Goal: Task Accomplishment & Management: Use online tool/utility

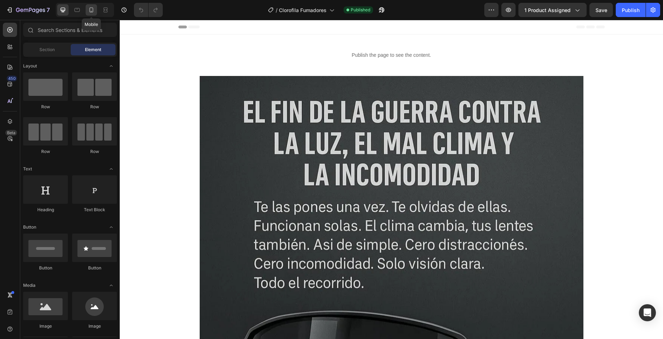
click at [93, 12] on icon at bounding box center [91, 9] width 7 height 7
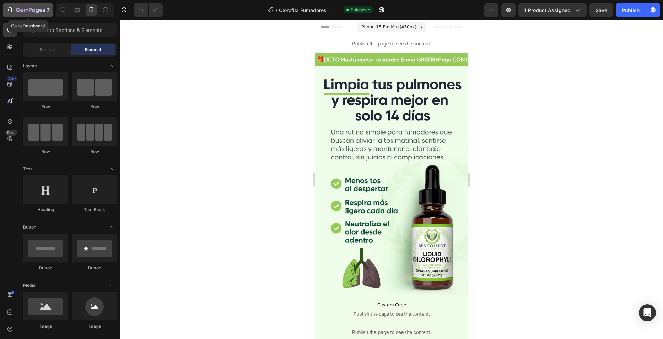
click at [13, 9] on icon "button" at bounding box center [9, 9] width 7 height 7
